Goal: Transaction & Acquisition: Purchase product/service

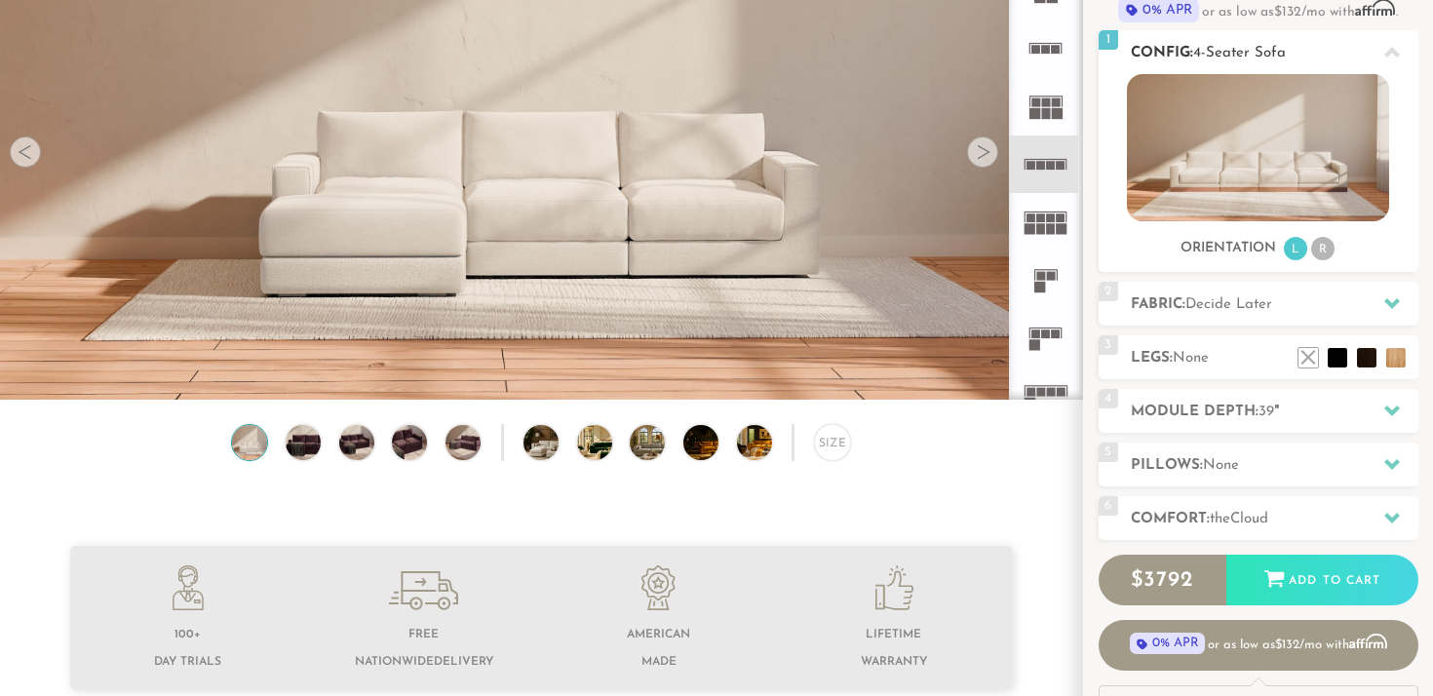
scroll to position [214, 0]
click at [1351, 420] on h2 "Module Depth: 39 "" at bounding box center [1275, 413] width 288 height 22
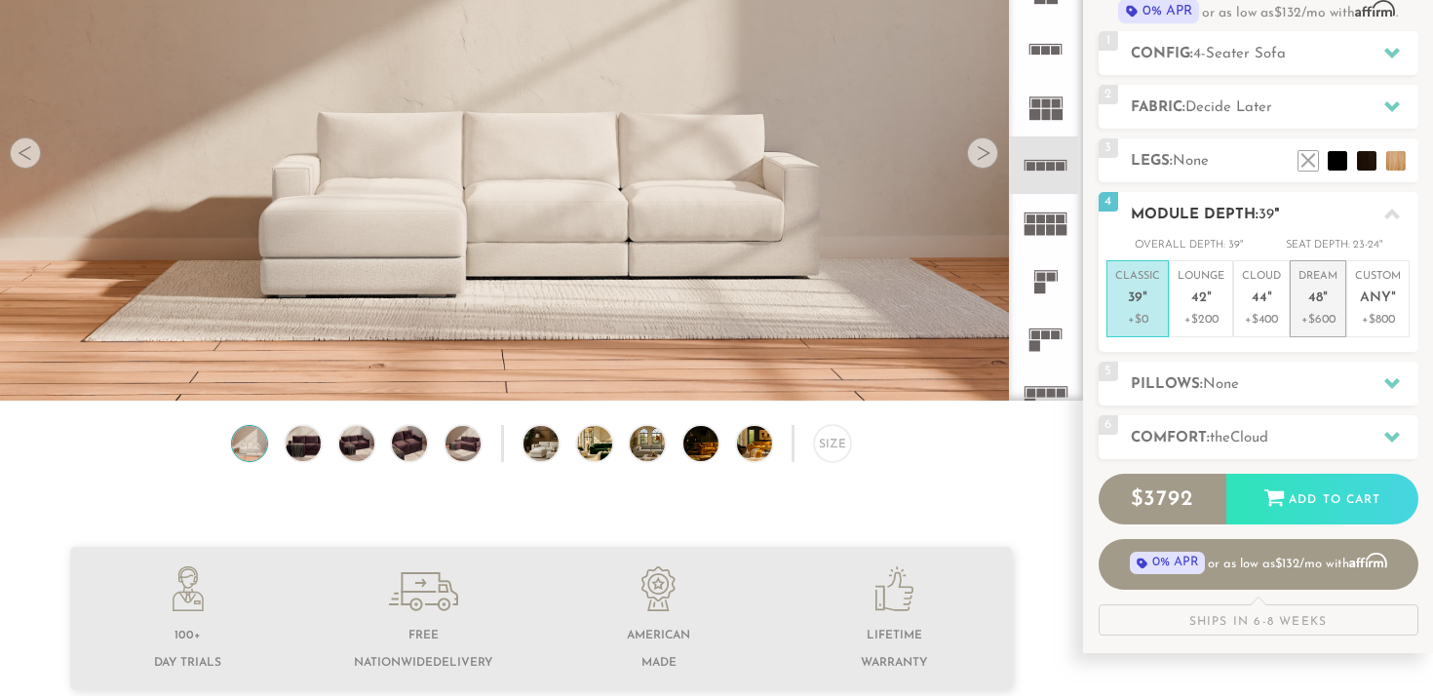
click at [1317, 295] on span "48" at bounding box center [1315, 299] width 15 height 17
click at [1294, 286] on li "Dream 48 " +$600" at bounding box center [1318, 298] width 57 height 77
click at [1134, 294] on span "39" at bounding box center [1135, 299] width 15 height 17
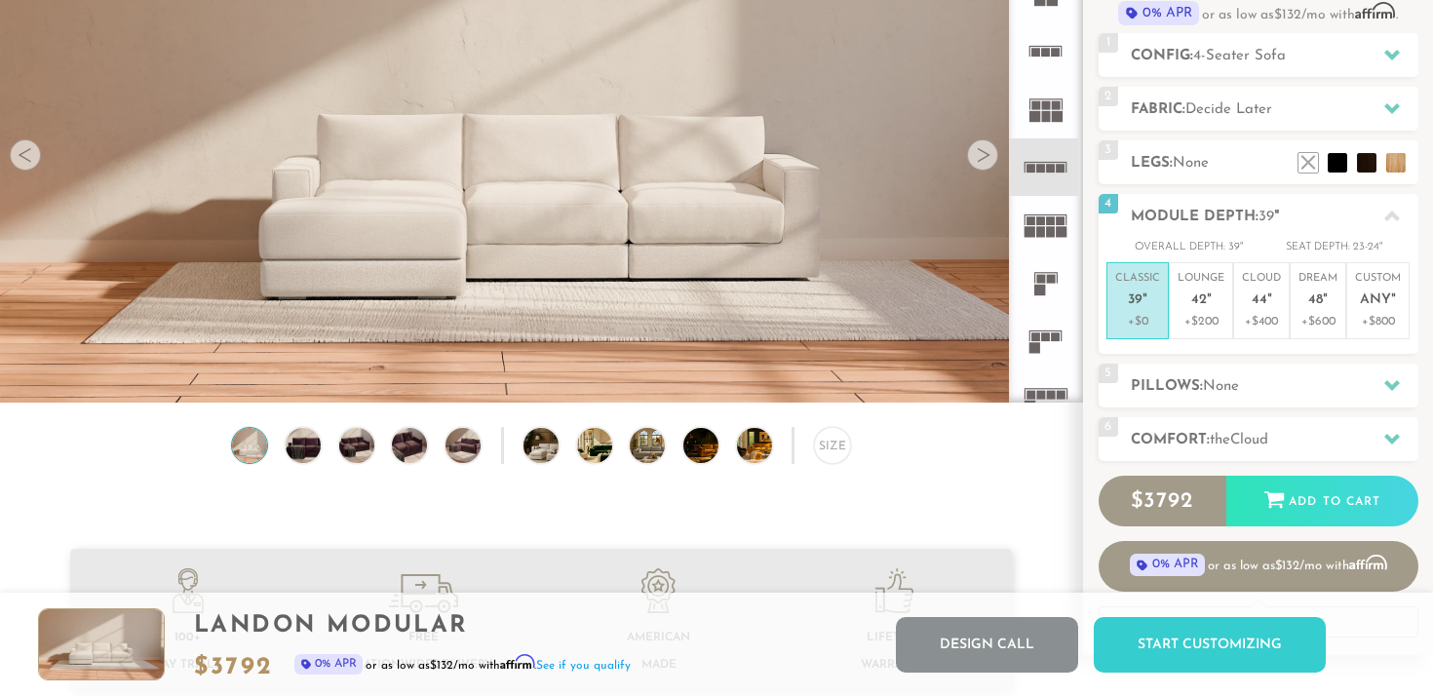
scroll to position [195, 0]
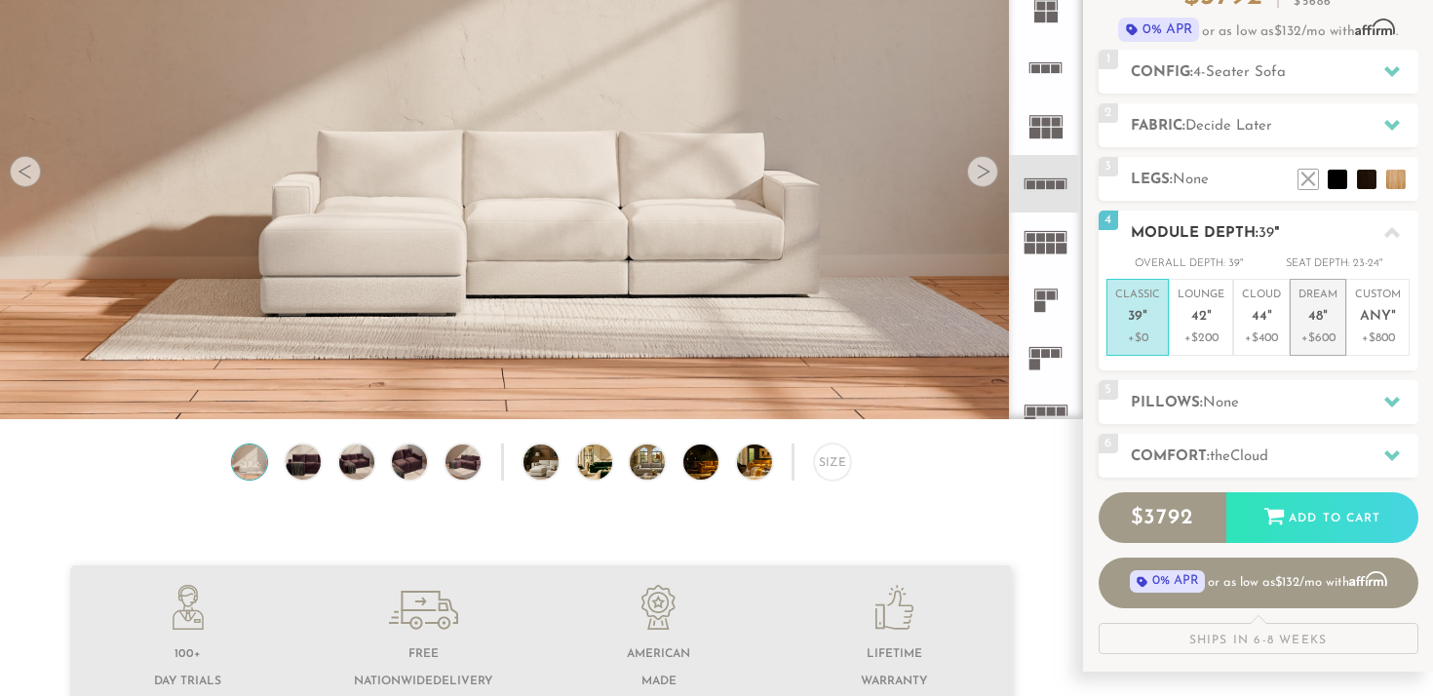
click at [1331, 318] on p "Dream 48 "" at bounding box center [1318, 309] width 39 height 42
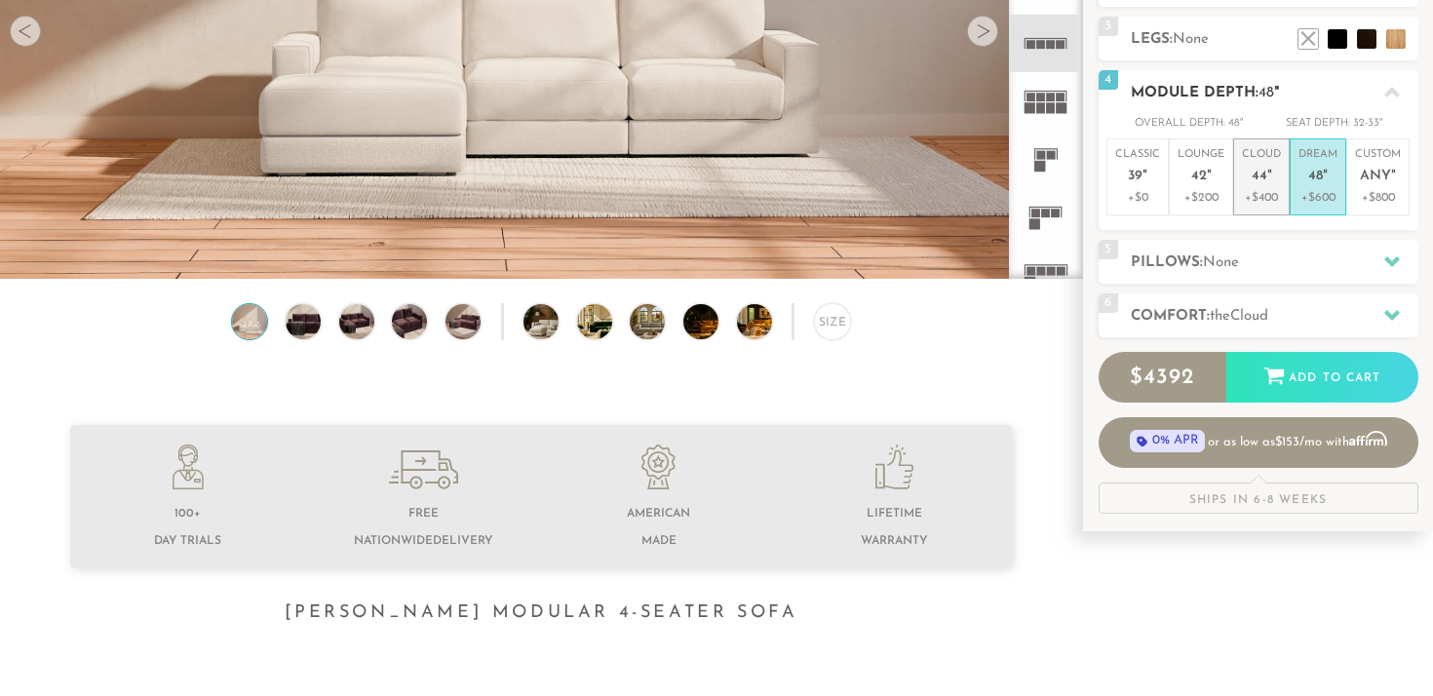
scroll to position [354, 0]
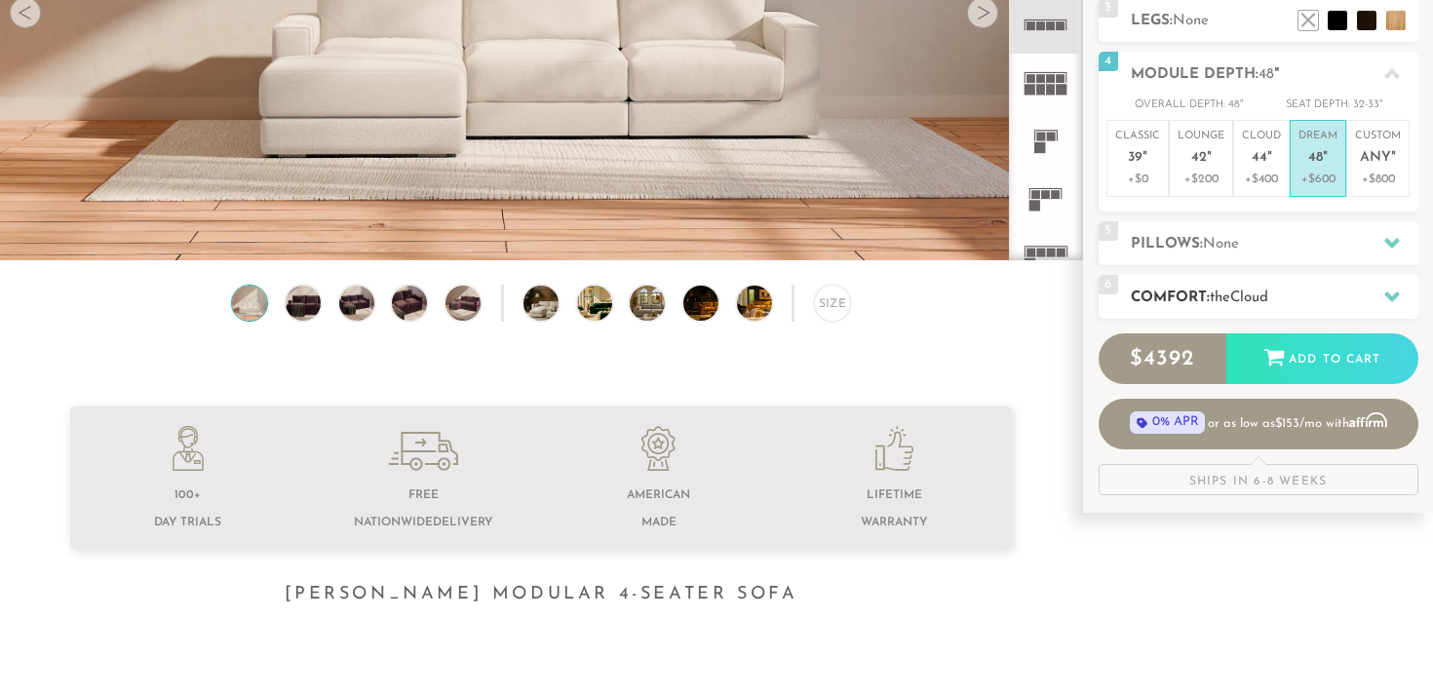
click at [1334, 293] on h2 "Comfort: the Cloud" at bounding box center [1275, 298] width 288 height 22
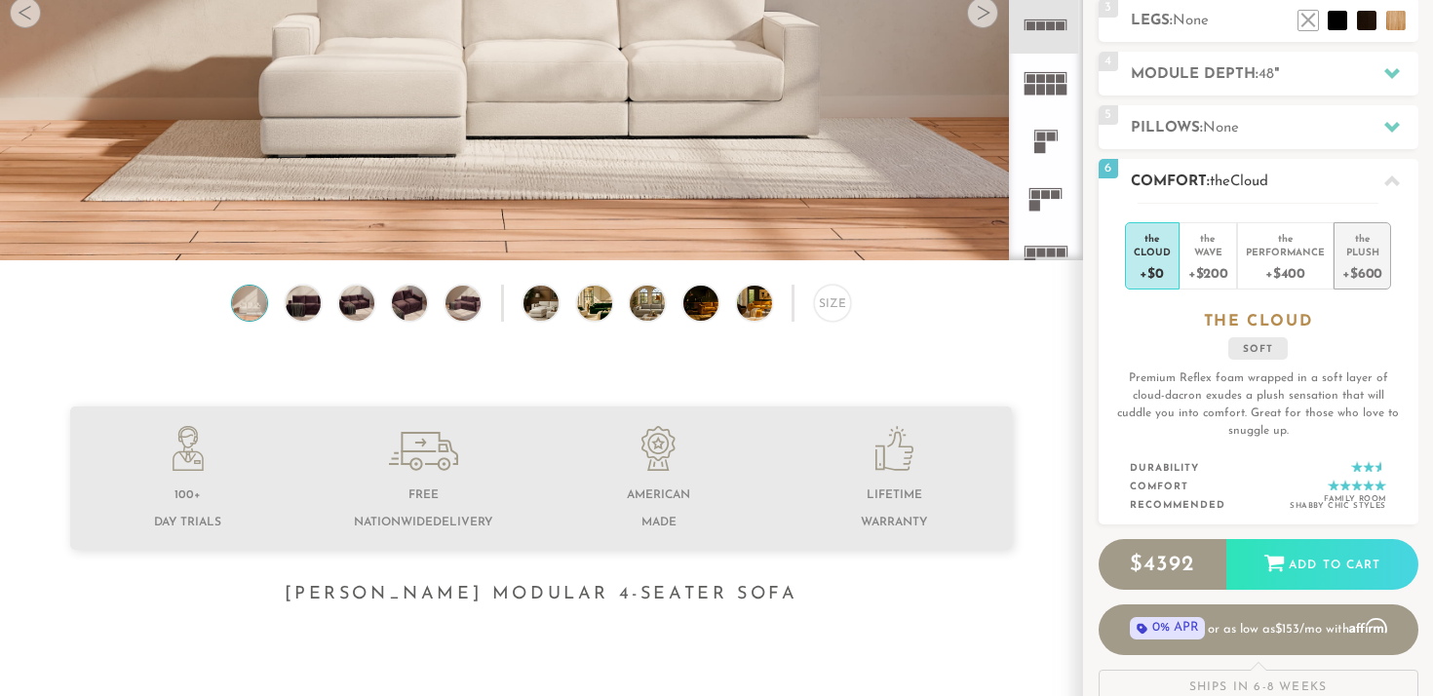
click at [1363, 278] on div "+$600" at bounding box center [1363, 272] width 40 height 28
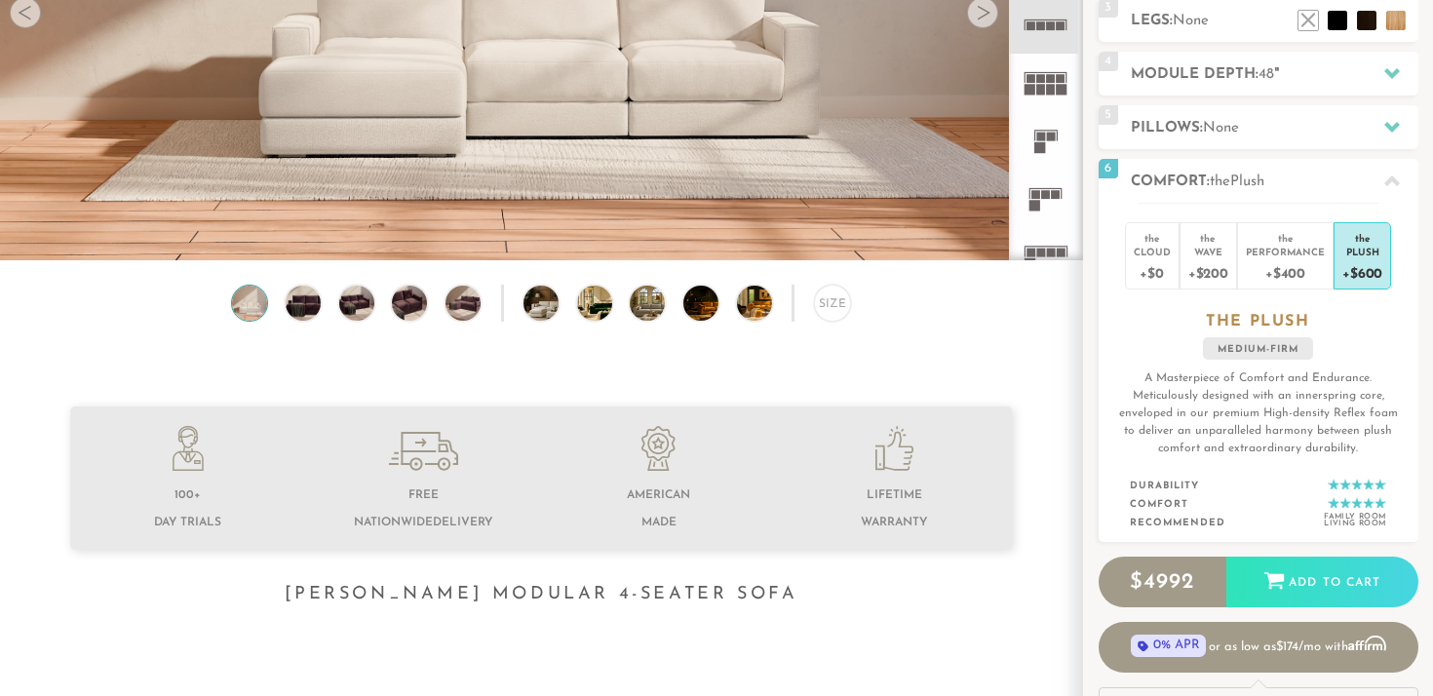
click at [1038, 322] on div "Size" at bounding box center [541, 308] width 1082 height 47
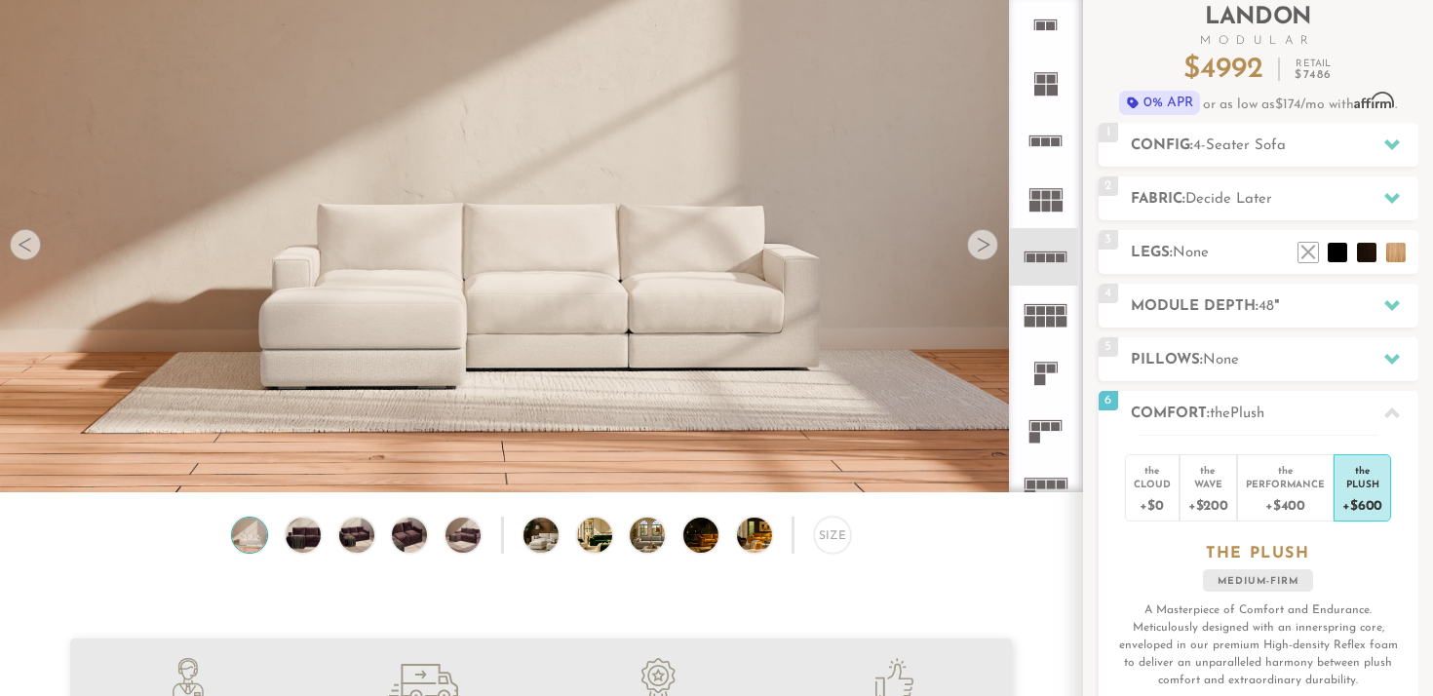
scroll to position [0, 0]
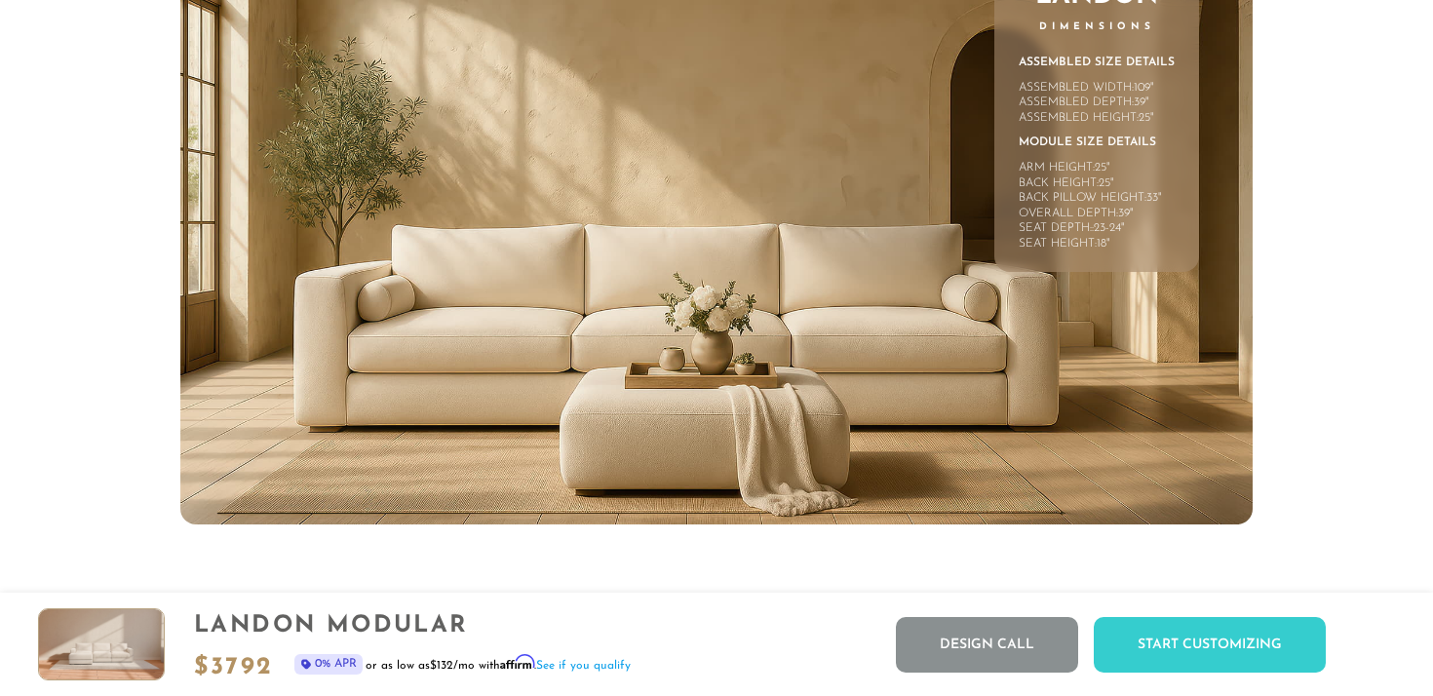
scroll to position [8666, 0]
